Goal: Find specific page/section: Find specific page/section

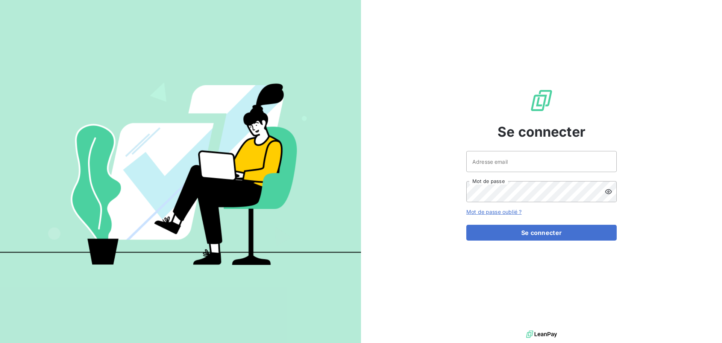
click at [0, 0] on div at bounding box center [0, 0] width 0 height 0
type input "[EMAIL_ADDRESS][DOMAIN_NAME]"
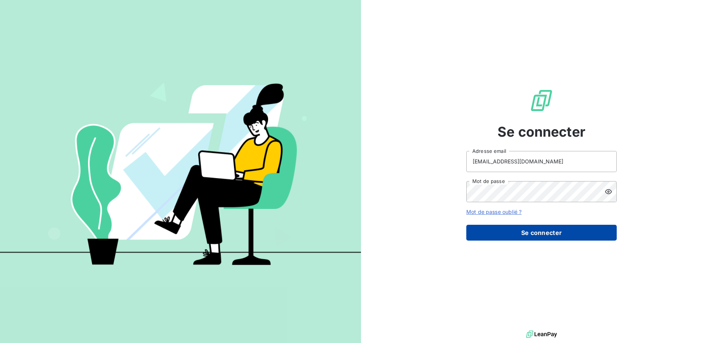
click at [548, 234] on button "Se connecter" at bounding box center [541, 232] width 150 height 16
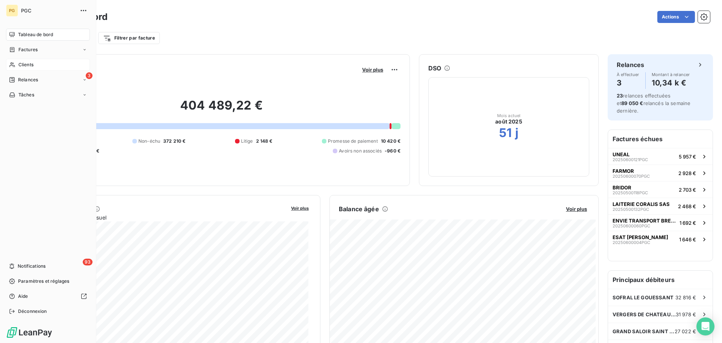
click at [24, 67] on span "Clients" at bounding box center [25, 64] width 15 height 7
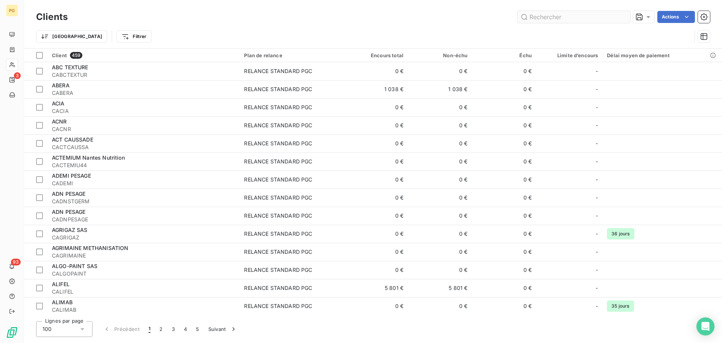
click at [535, 18] on input "text" at bounding box center [573, 17] width 113 height 12
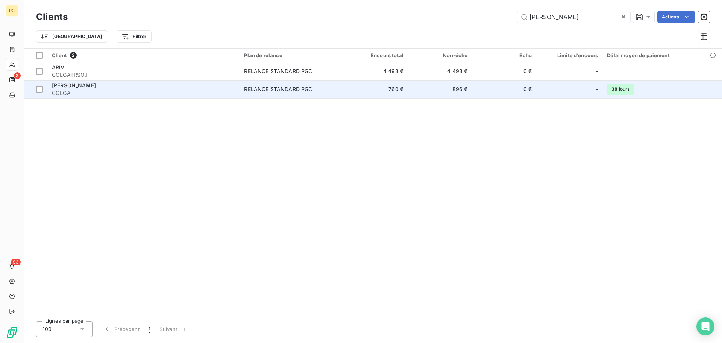
type input "[PERSON_NAME]"
click at [99, 90] on span "COLGA" at bounding box center [143, 93] width 183 height 8
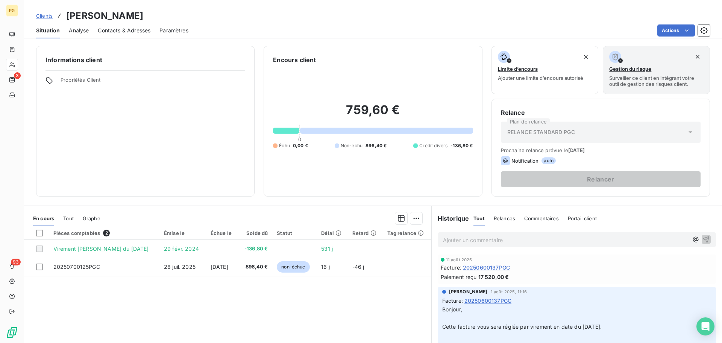
click at [68, 221] on div "Tout" at bounding box center [68, 218] width 11 height 16
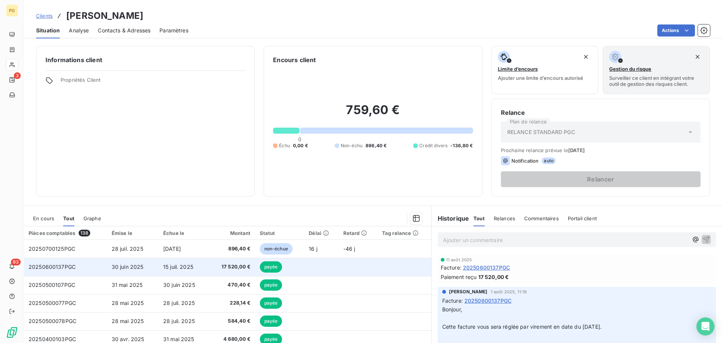
click at [80, 267] on td "20250600137PGC" at bounding box center [65, 267] width 83 height 18
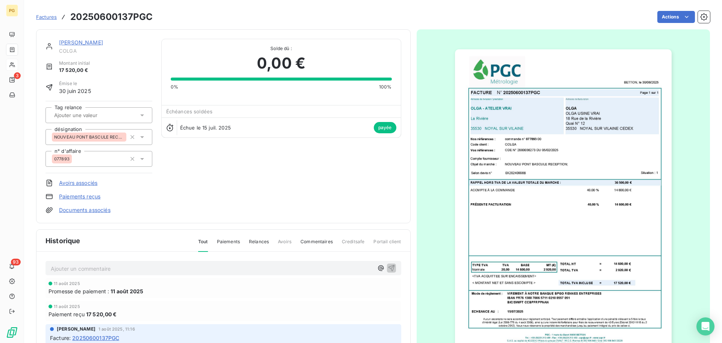
click at [66, 43] on link "[PERSON_NAME]" at bounding box center [81, 42] width 44 height 6
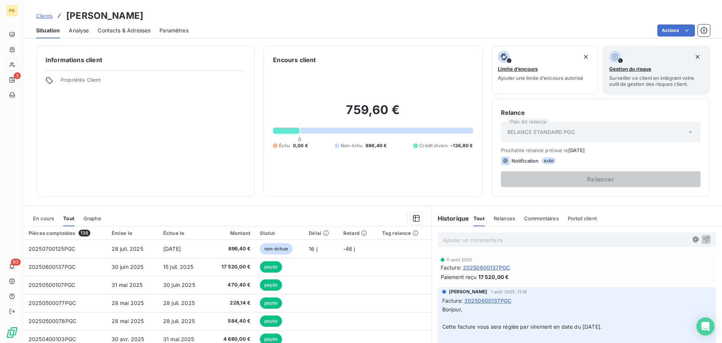
click at [43, 16] on span "Clients" at bounding box center [44, 16] width 17 height 6
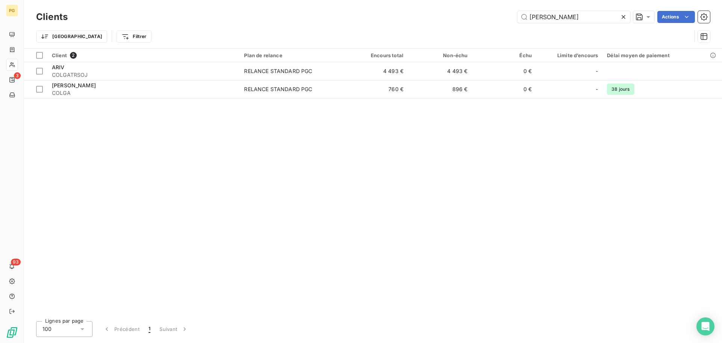
click at [622, 17] on icon at bounding box center [623, 17] width 4 height 4
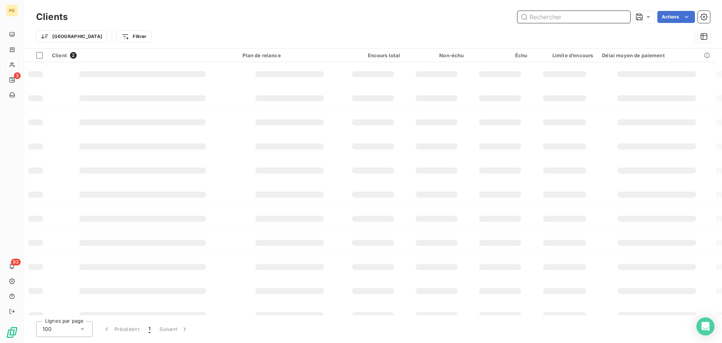
click at [570, 20] on input "text" at bounding box center [573, 17] width 113 height 12
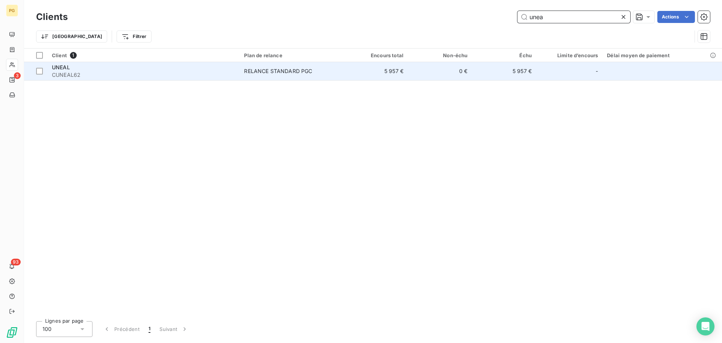
type input "unea"
click at [163, 73] on span "CUNEAL62" at bounding box center [143, 75] width 183 height 8
